Goal: Task Accomplishment & Management: Use online tool/utility

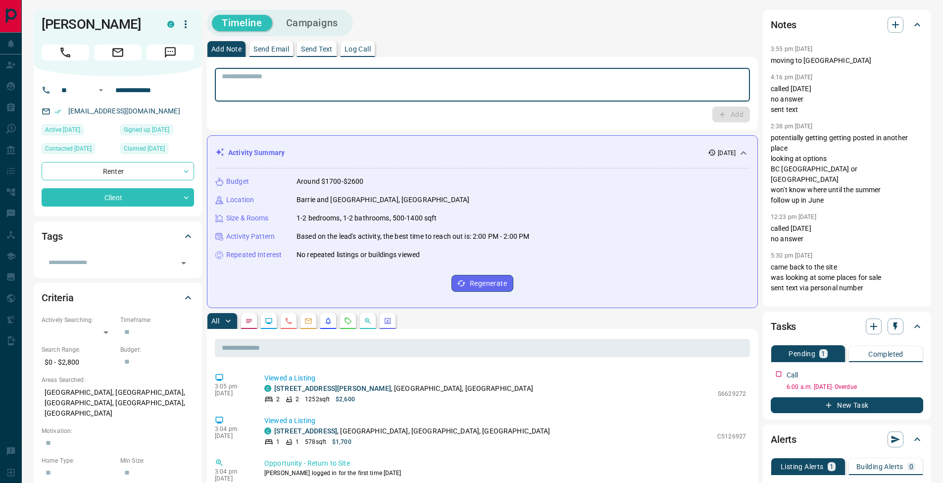
click at [305, 90] on textarea at bounding box center [482, 84] width 521 height 25
type textarea "**********"
click at [731, 114] on button "Add" at bounding box center [731, 114] width 38 height 16
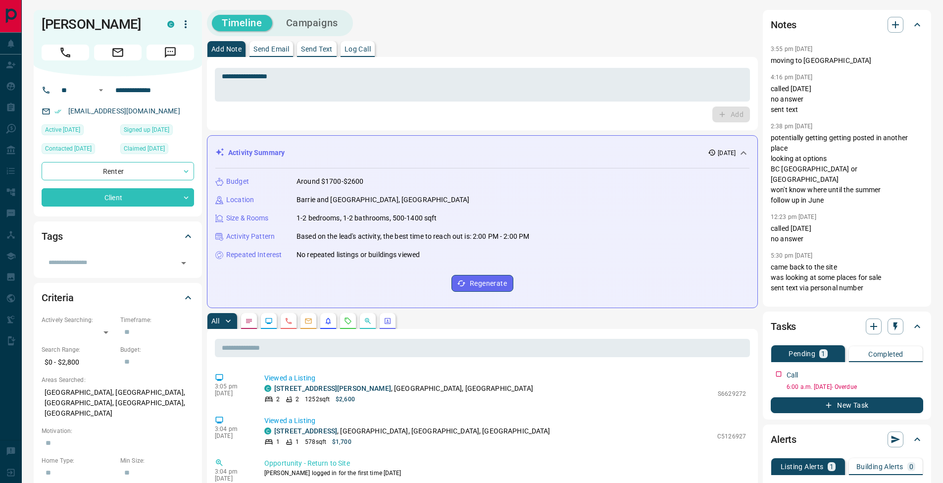
click at [283, 53] on button "Send Email" at bounding box center [272, 49] width 44 height 16
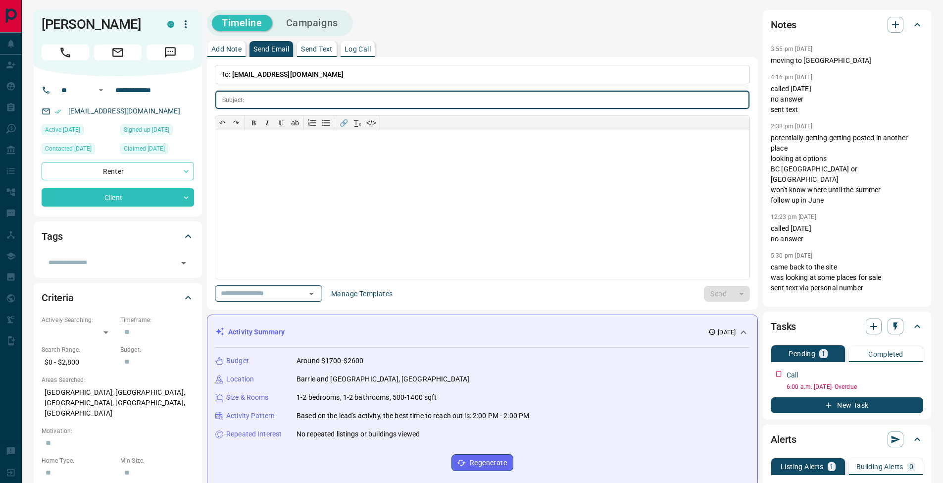
click at [316, 297] on icon "Open" at bounding box center [311, 294] width 12 height 12
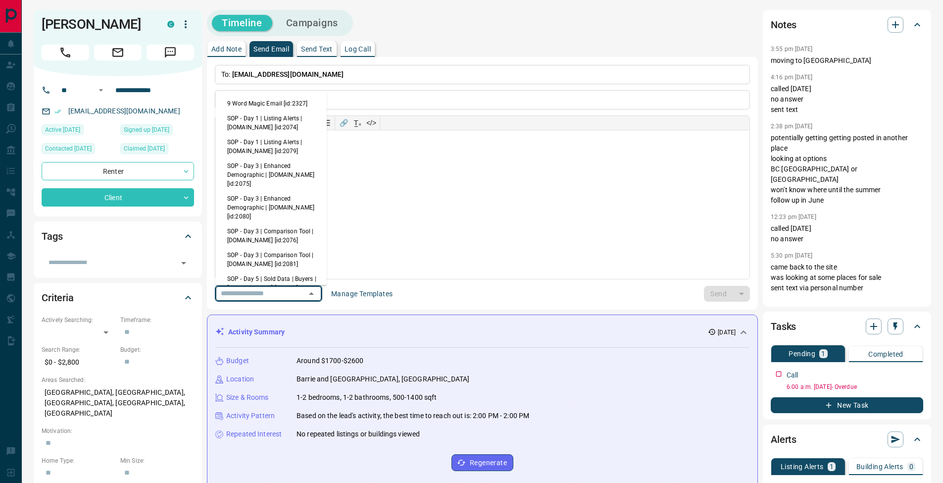
click at [259, 103] on li "9 Word Magic Email [id:2327]" at bounding box center [270, 103] width 111 height 15
type input "******"
type input "**********"
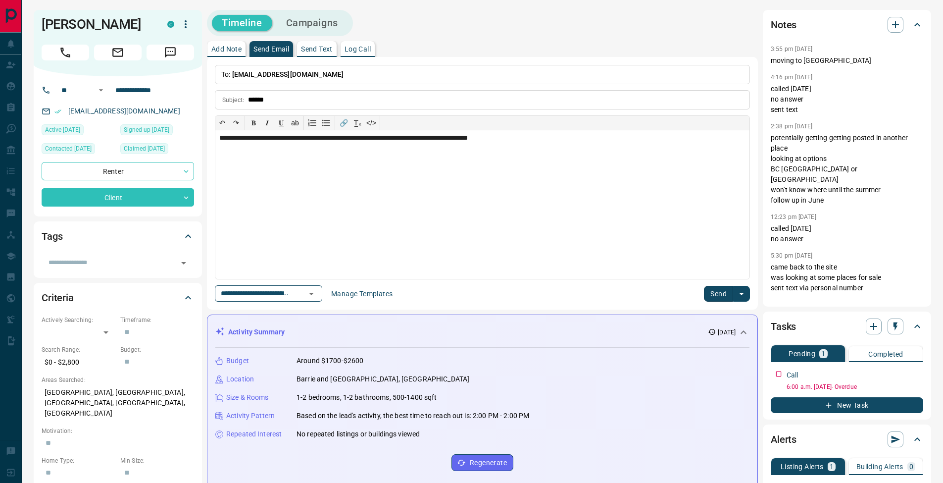
click at [719, 296] on button "Send" at bounding box center [718, 294] width 29 height 16
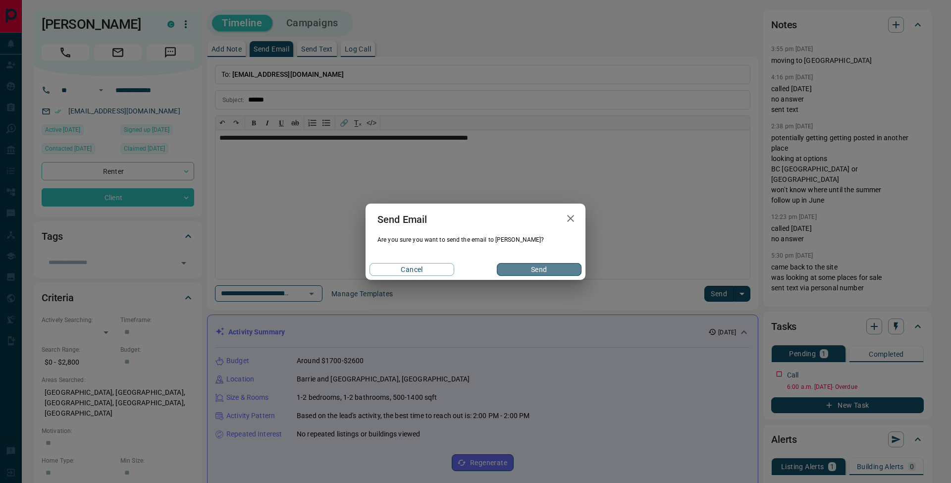
click at [526, 270] on button "Send" at bounding box center [539, 269] width 85 height 13
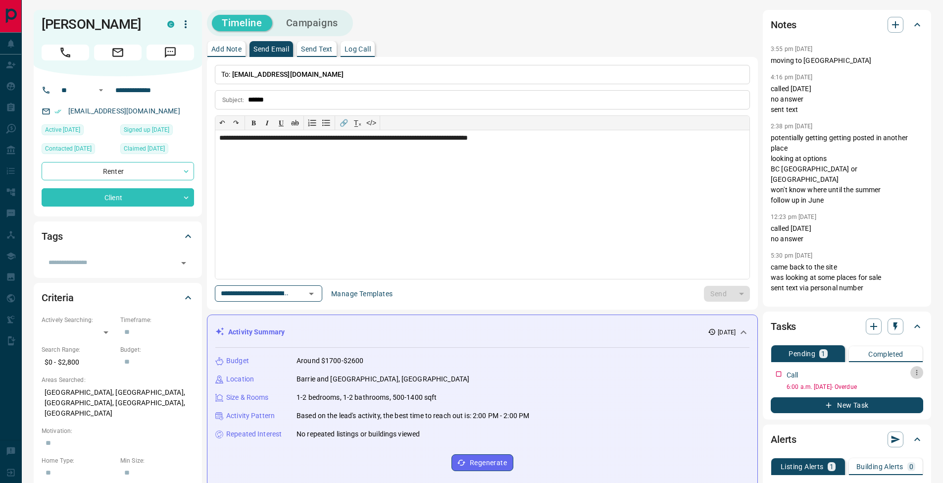
click at [919, 375] on icon "button" at bounding box center [917, 372] width 8 height 8
click at [916, 386] on li "Edit" at bounding box center [901, 391] width 44 height 15
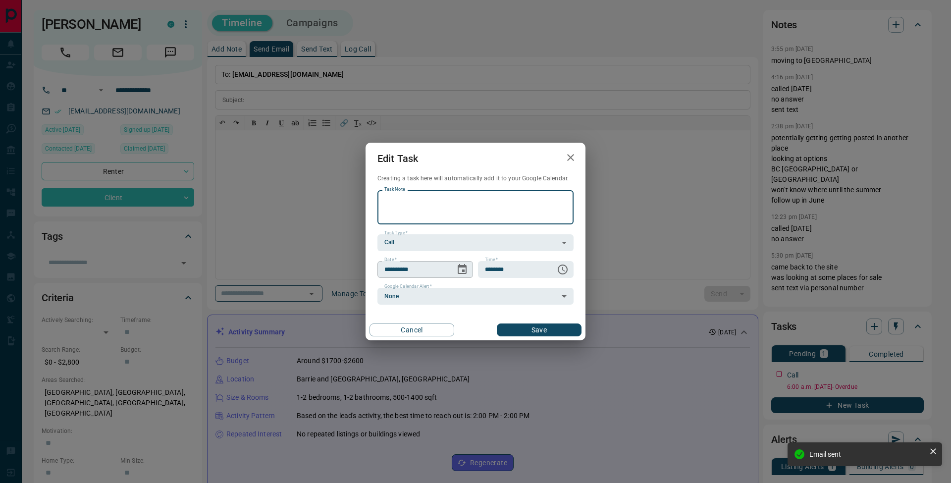
click at [464, 270] on icon "Choose date, selected date is Sep 11, 2025" at bounding box center [461, 269] width 9 height 10
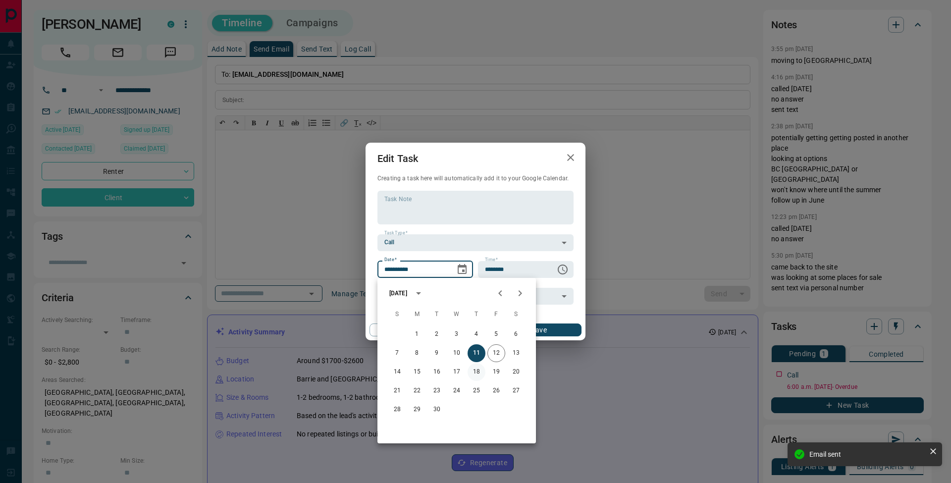
click at [477, 373] on button "18" at bounding box center [476, 372] width 18 height 18
type input "**********"
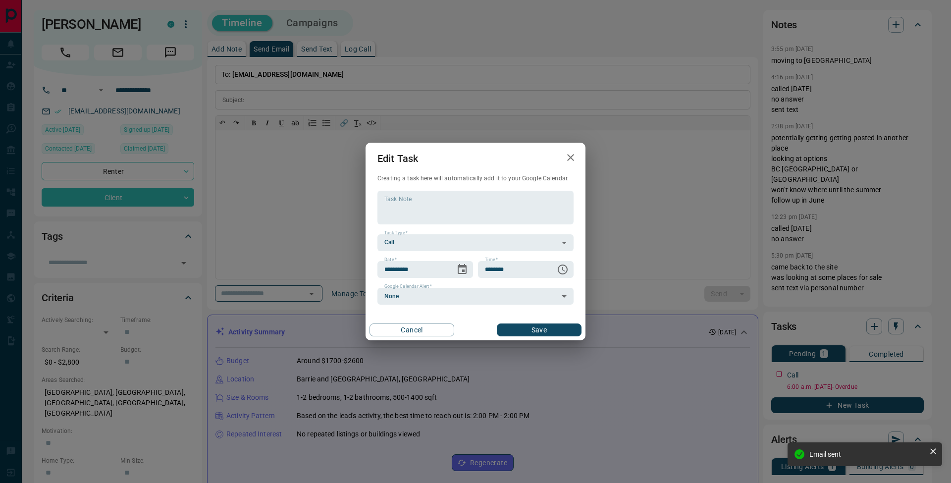
click at [552, 334] on button "Save" at bounding box center [539, 329] width 85 height 13
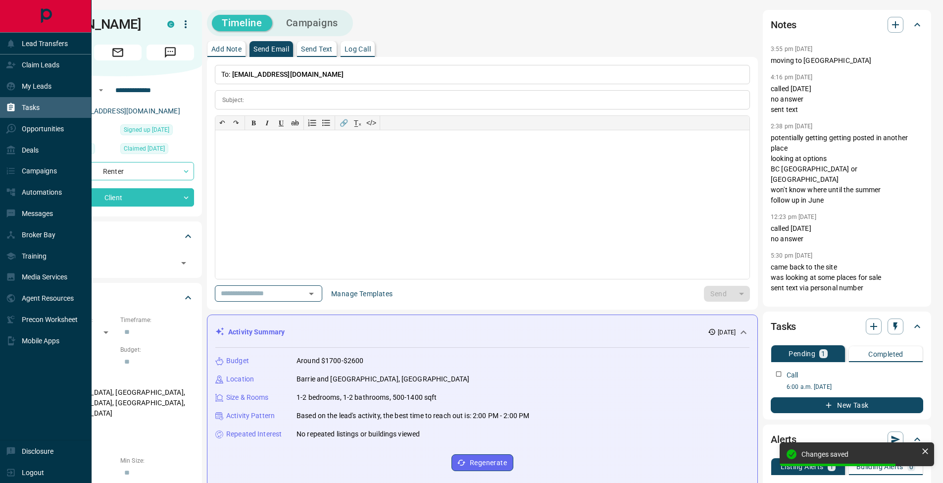
drag, startPoint x: 10, startPoint y: 103, endPoint x: 38, endPoint y: 99, distance: 28.0
click at [10, 103] on icon at bounding box center [11, 107] width 10 height 10
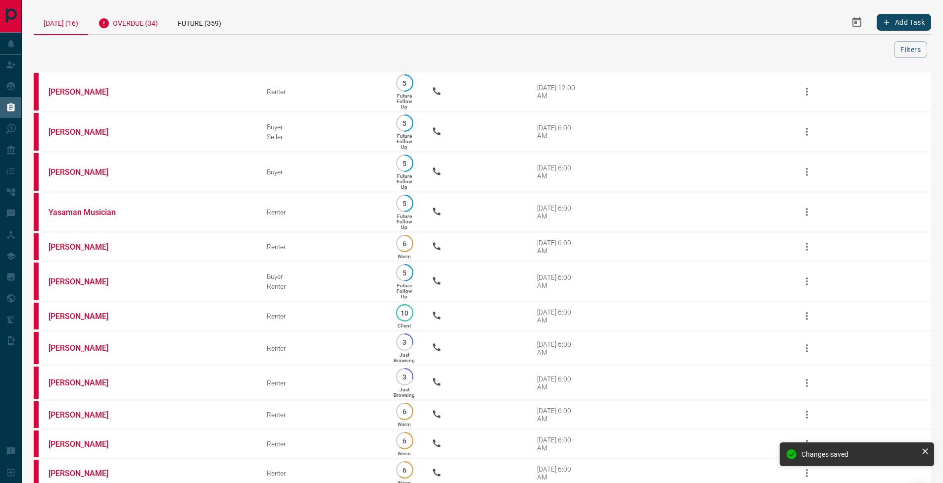
click at [153, 24] on div "Overdue (34)" at bounding box center [128, 22] width 80 height 24
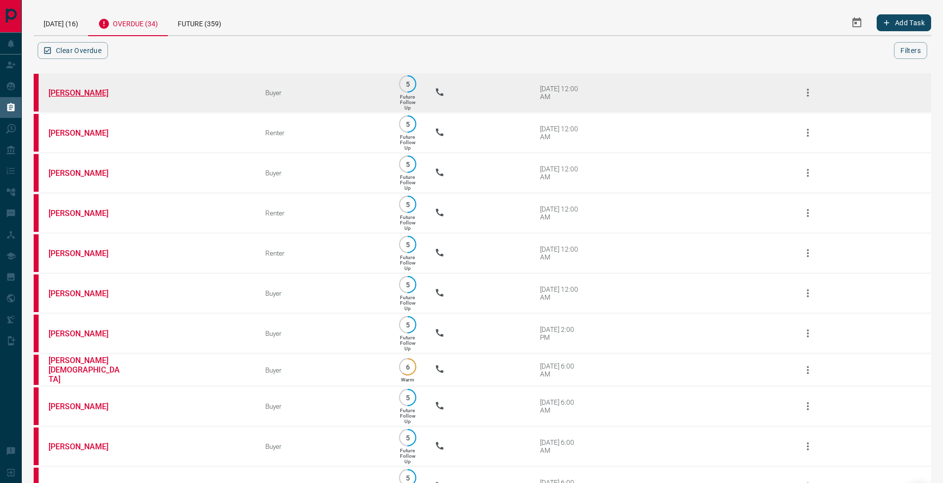
click at [105, 93] on link "[PERSON_NAME]" at bounding box center [86, 92] width 74 height 9
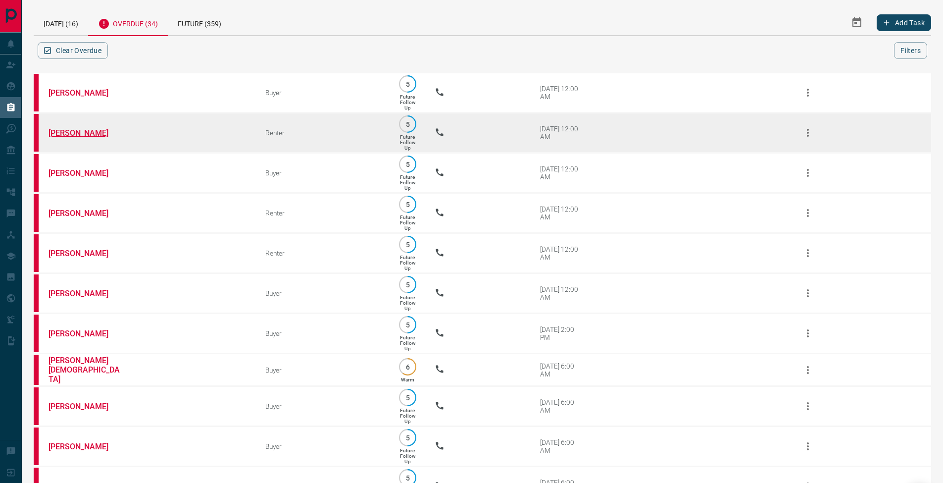
click at [74, 135] on link "[PERSON_NAME]" at bounding box center [86, 132] width 74 height 9
